Goal: Task Accomplishment & Management: Use online tool/utility

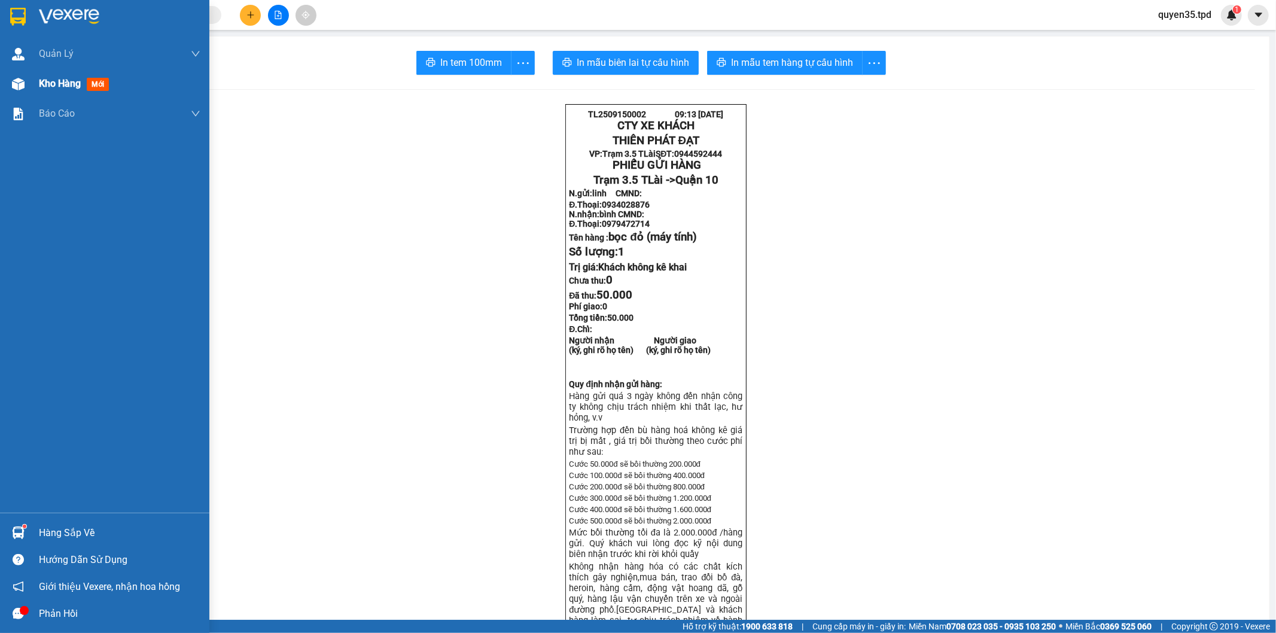
click at [19, 86] on img at bounding box center [18, 84] width 13 height 13
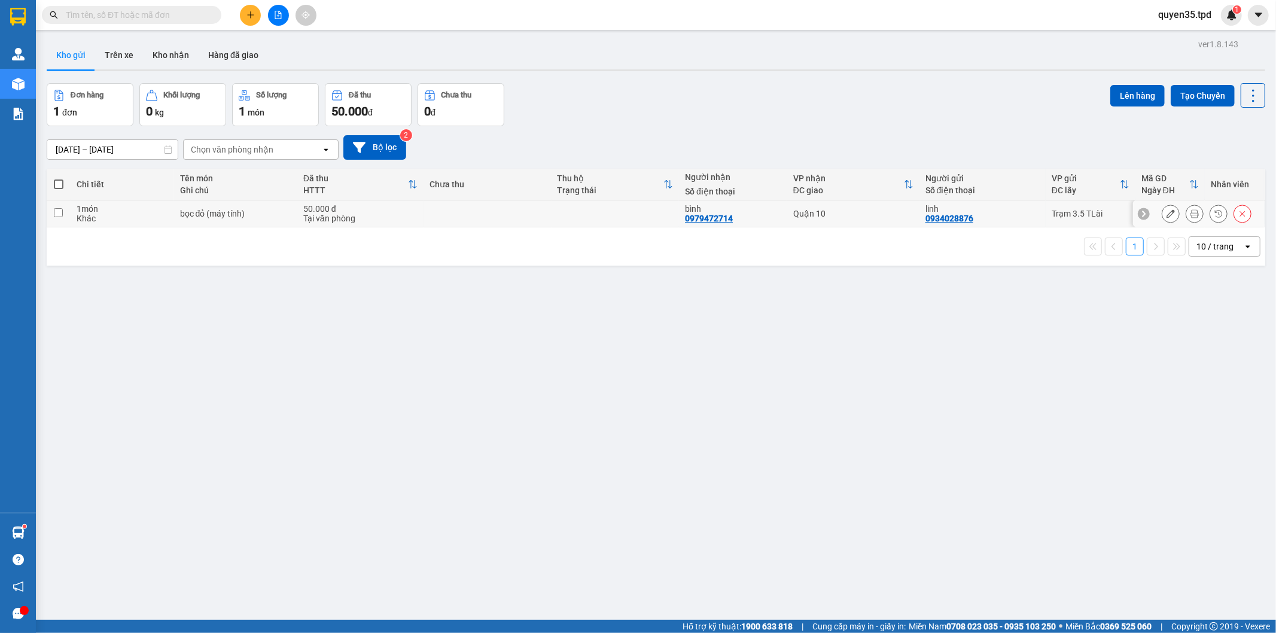
click at [60, 214] on input "checkbox" at bounding box center [58, 212] width 9 height 9
checkbox input "true"
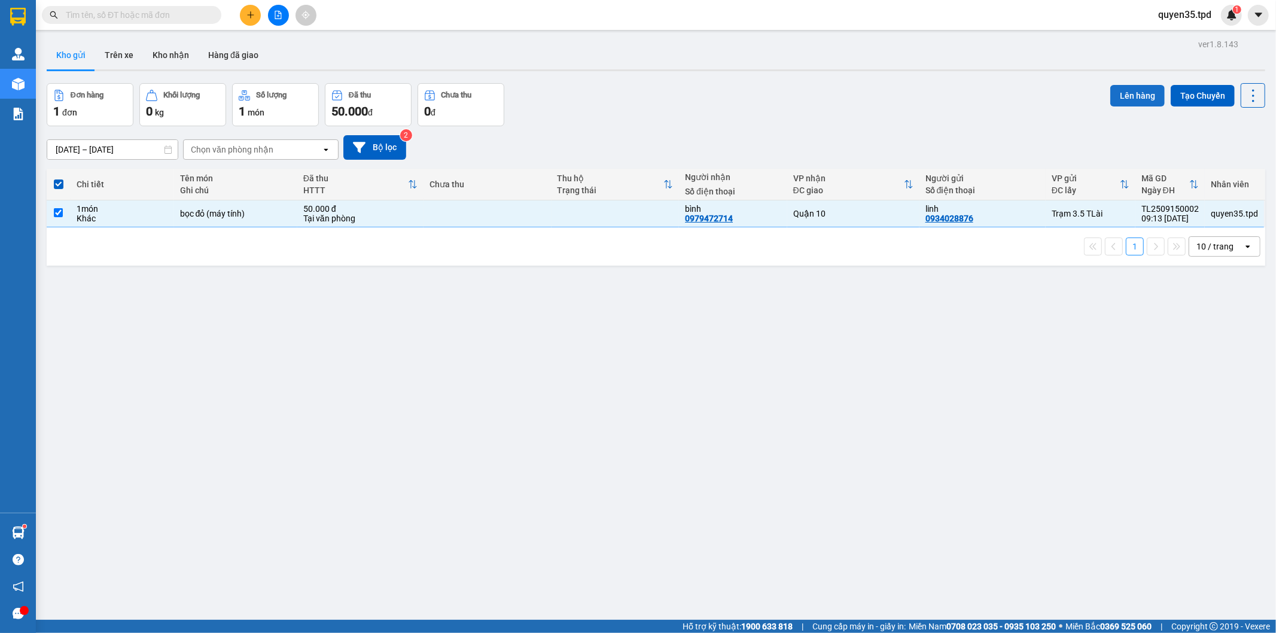
click at [1117, 96] on button "Lên hàng" at bounding box center [1138, 96] width 54 height 22
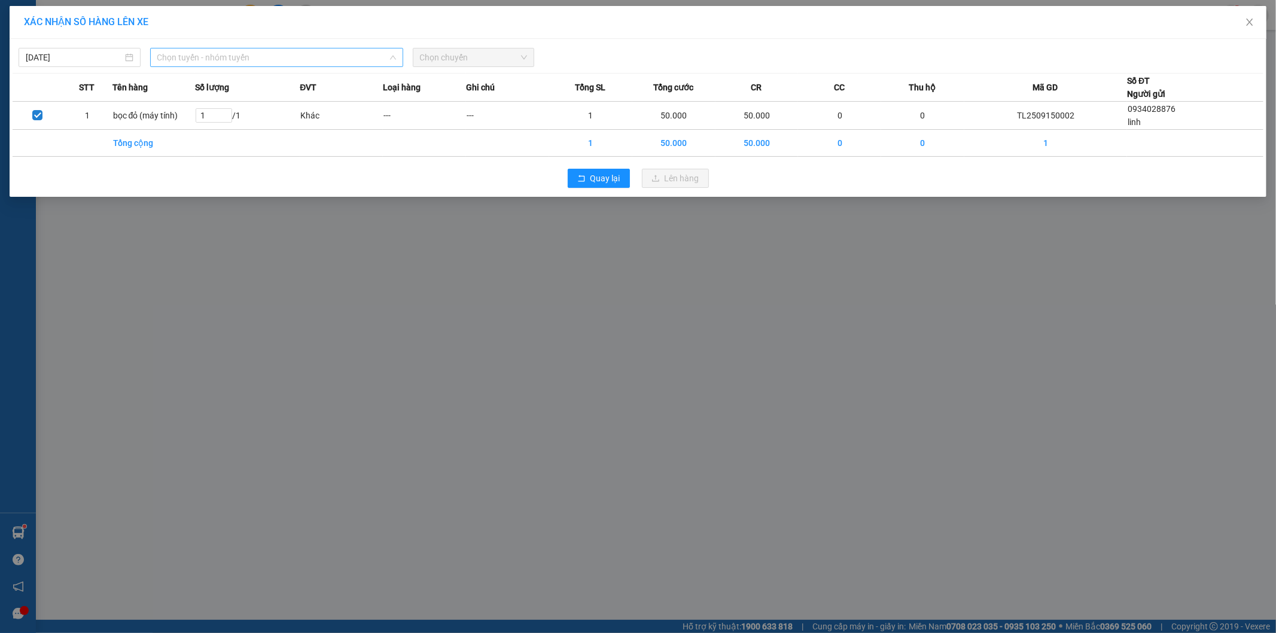
click at [211, 60] on span "Chọn tuyến - nhóm tuyến" at bounding box center [276, 57] width 239 height 18
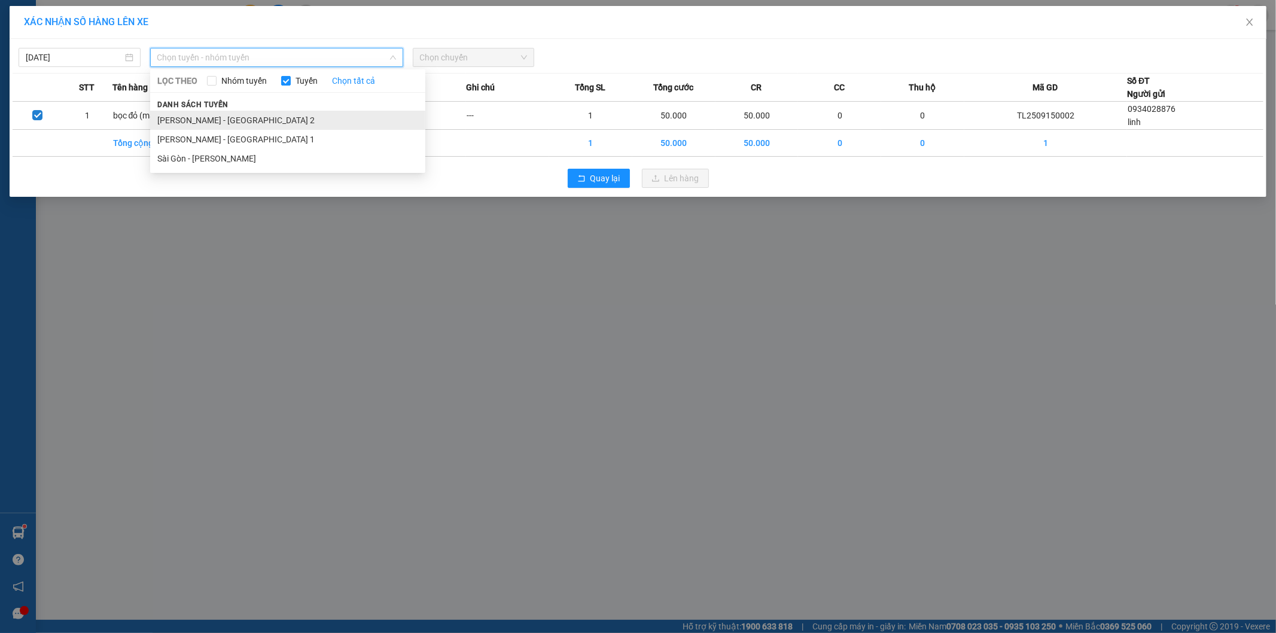
click at [231, 126] on li "[PERSON_NAME] - [GEOGRAPHIC_DATA] 2" at bounding box center [287, 120] width 275 height 19
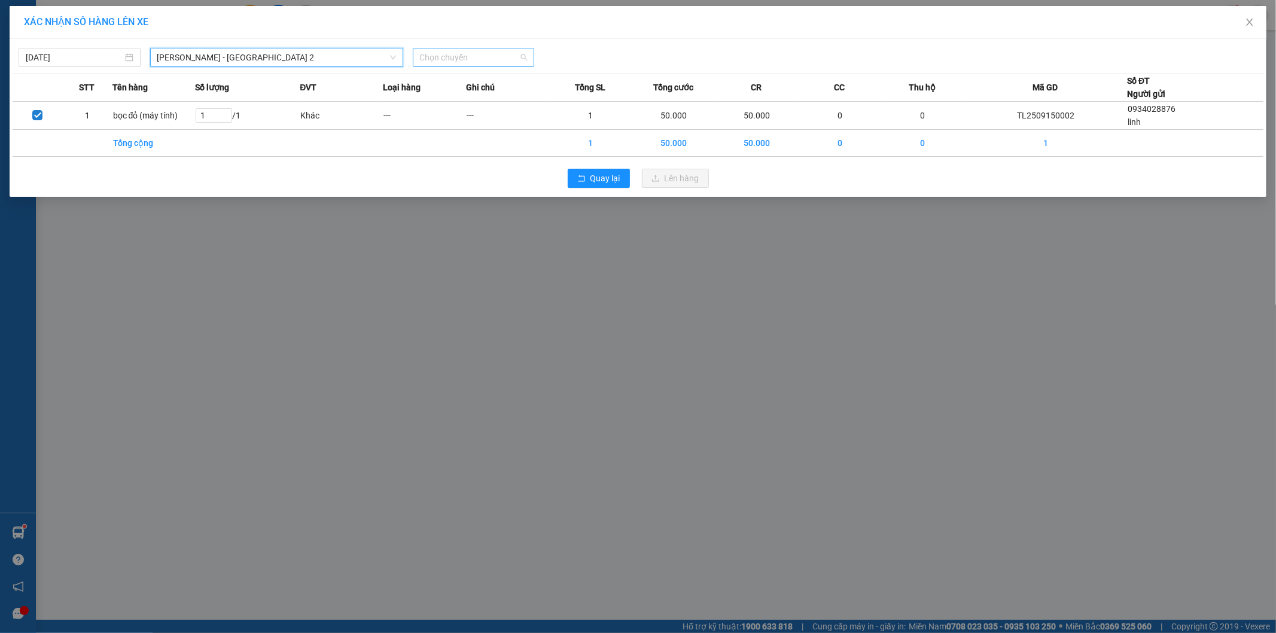
click at [446, 55] on span "Chọn chuyến" at bounding box center [474, 57] width 108 height 18
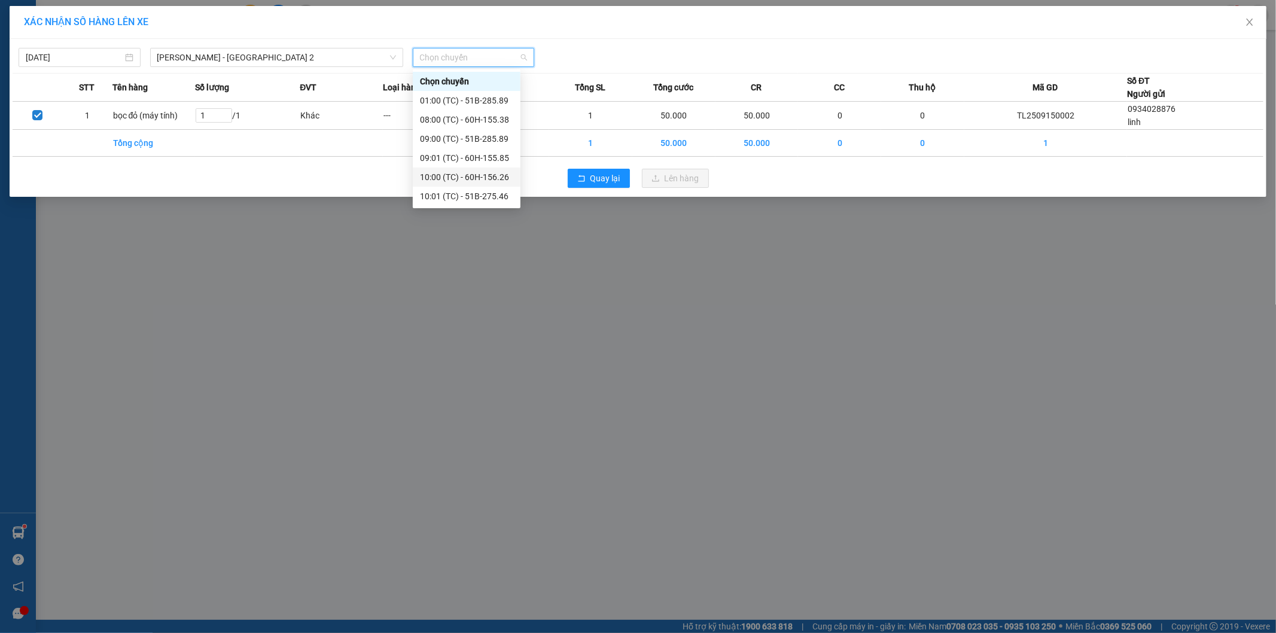
click at [492, 178] on div "10:00 (TC) - 60H-156.26" at bounding box center [466, 177] width 93 height 13
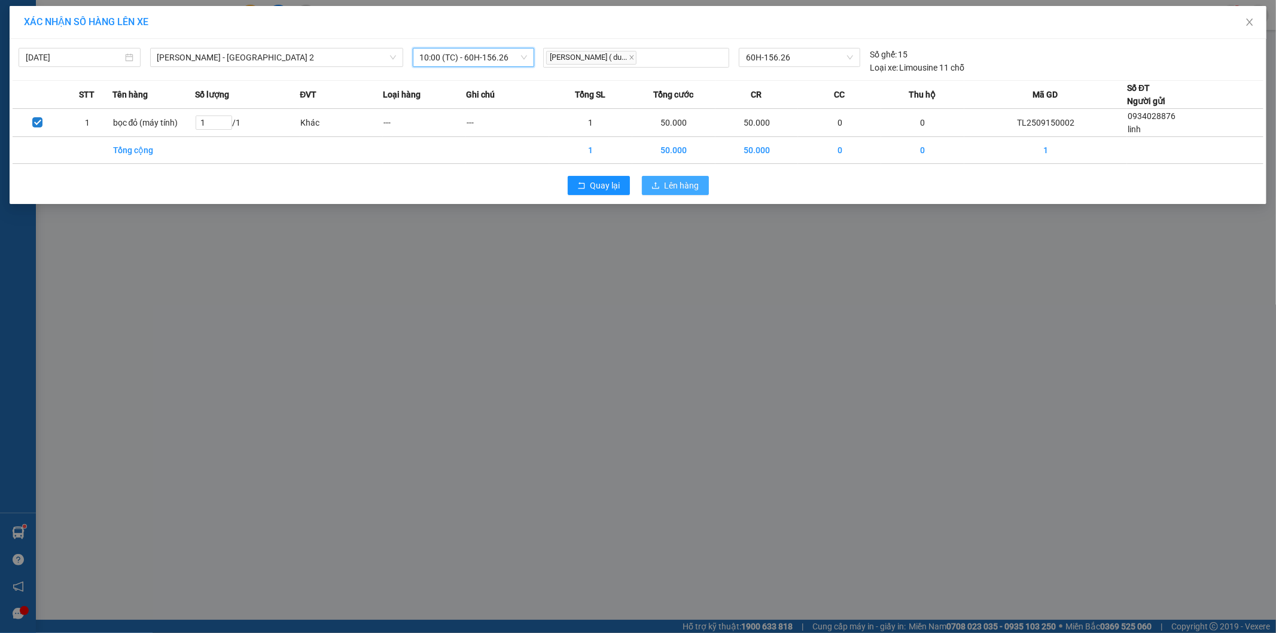
click at [677, 183] on span "Lên hàng" at bounding box center [682, 185] width 35 height 13
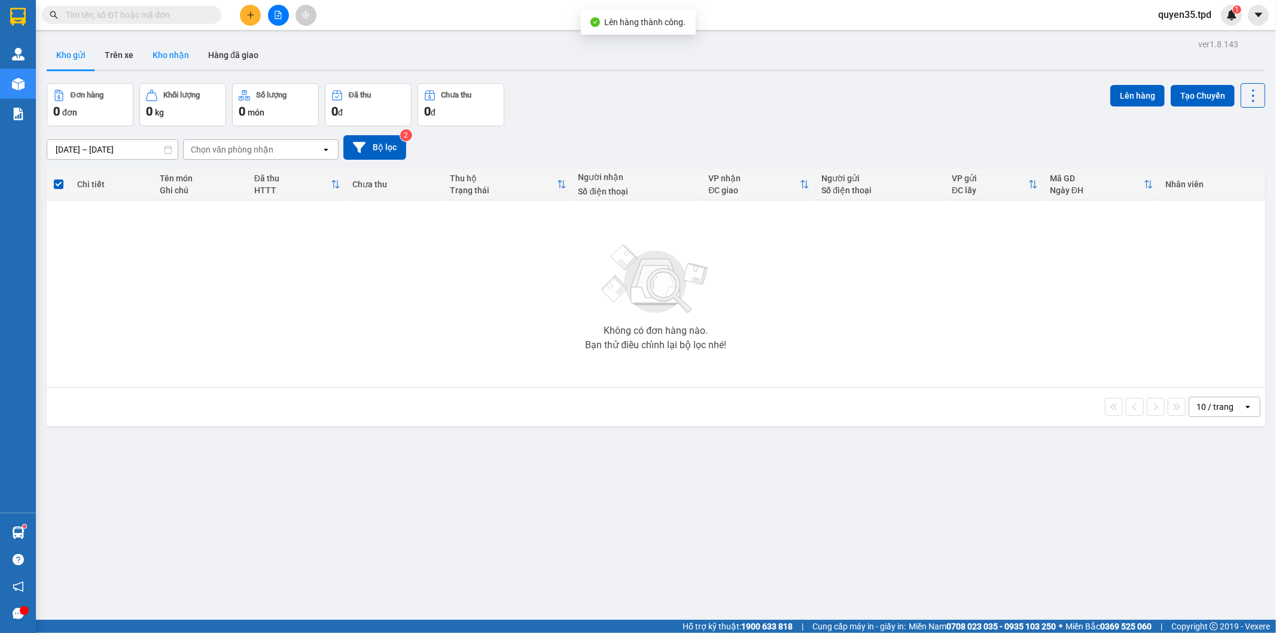
click at [160, 56] on button "Kho nhận" at bounding box center [171, 55] width 56 height 29
